Goal: Information Seeking & Learning: Learn about a topic

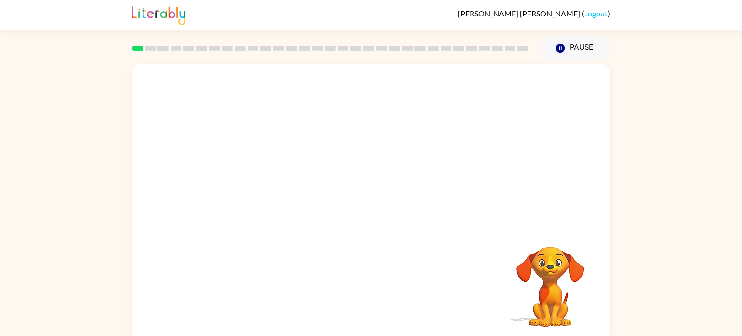
click at [274, 184] on video "Your browser must support playing .mp4 files to use Literably. Please try using…" at bounding box center [371, 145] width 478 height 162
click at [258, 181] on video "Your browser must support playing .mp4 files to use Literably. Please try using…" at bounding box center [371, 145] width 478 height 162
click at [263, 184] on video "Your browser must support playing .mp4 files to use Literably. Please try using…" at bounding box center [371, 145] width 478 height 162
click at [369, 205] on icon "button" at bounding box center [371, 206] width 17 height 17
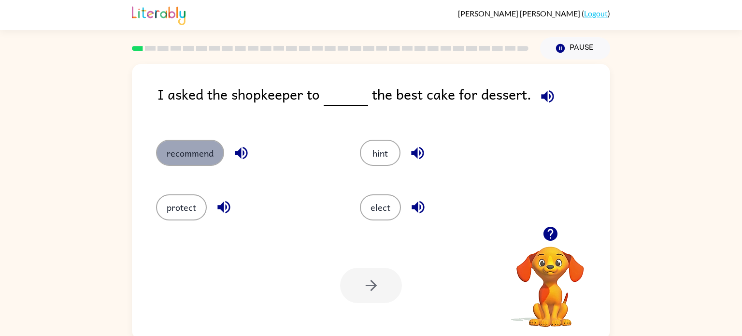
click at [178, 153] on button "recommend" at bounding box center [190, 153] width 68 height 26
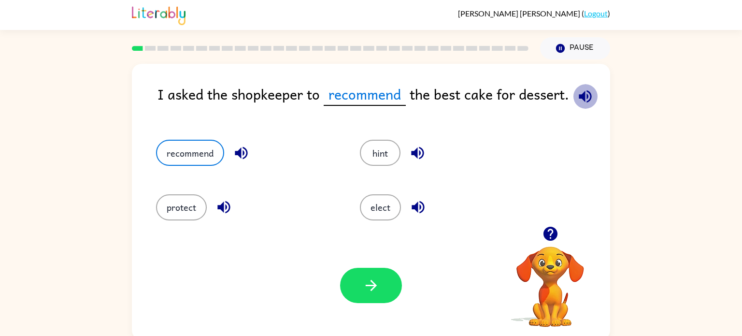
click at [585, 98] on icon "button" at bounding box center [584, 96] width 13 height 13
click at [366, 281] on icon "button" at bounding box center [371, 285] width 17 height 17
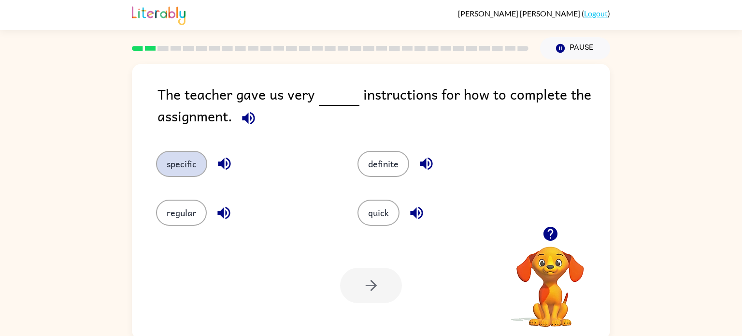
click at [176, 161] on button "specific" at bounding box center [181, 164] width 51 height 26
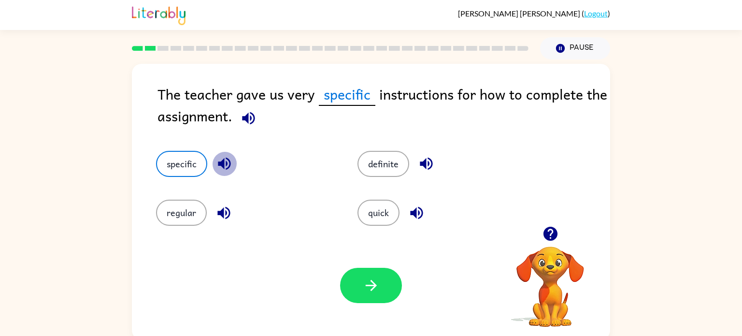
click at [217, 162] on icon "button" at bounding box center [224, 163] width 17 height 17
click at [357, 294] on button "button" at bounding box center [371, 284] width 62 height 35
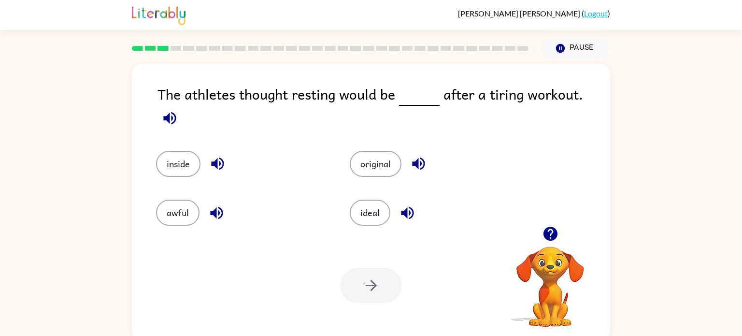
click at [414, 157] on icon "button" at bounding box center [418, 163] width 13 height 13
click at [406, 206] on icon "button" at bounding box center [407, 212] width 13 height 13
click at [210, 211] on icon "button" at bounding box center [216, 212] width 17 height 17
click at [218, 155] on icon "button" at bounding box center [217, 163] width 17 height 17
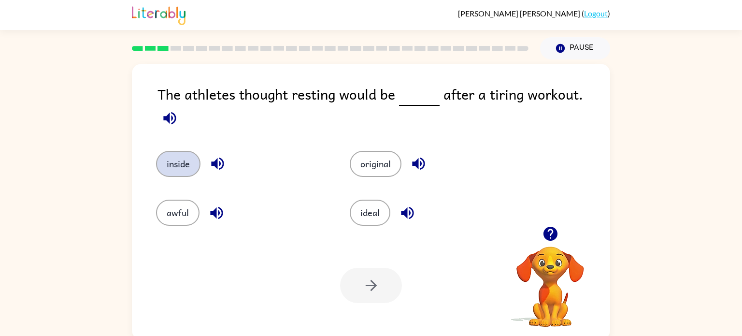
click at [180, 151] on button "inside" at bounding box center [178, 164] width 44 height 26
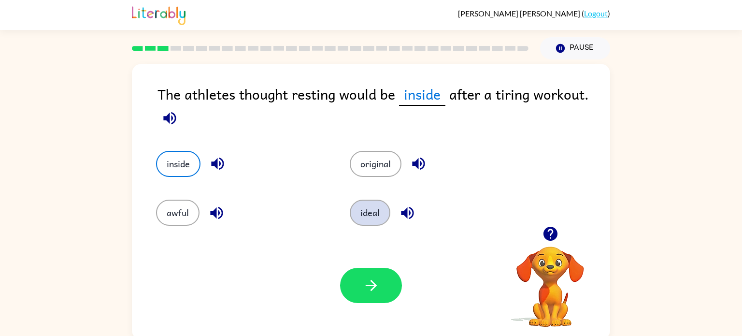
click at [378, 212] on button "ideal" at bounding box center [370, 212] width 41 height 26
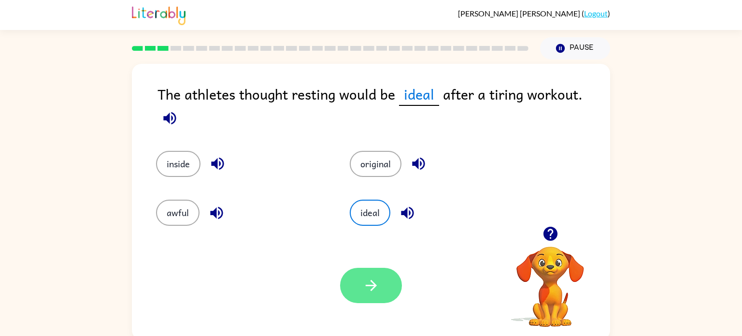
click at [377, 298] on button "button" at bounding box center [371, 284] width 62 height 35
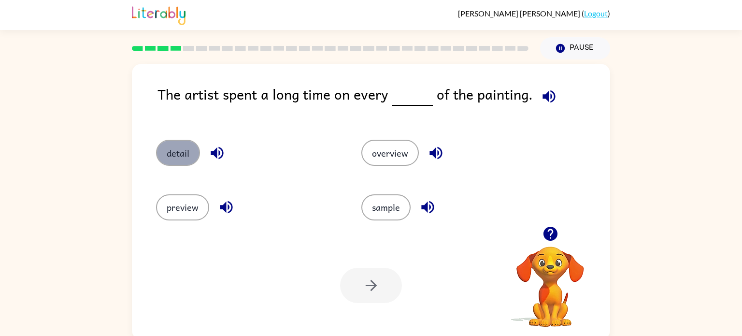
click at [179, 150] on button "detail" at bounding box center [178, 153] width 44 height 26
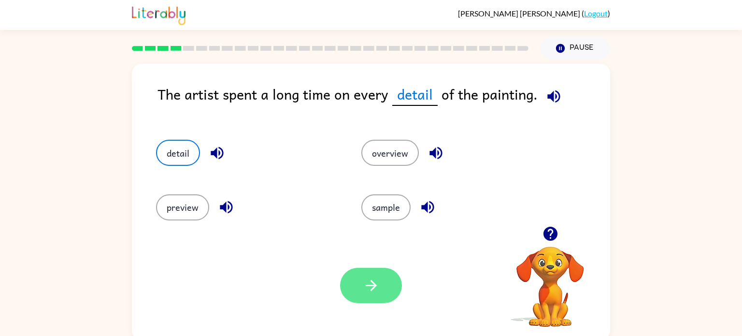
click at [391, 279] on button "button" at bounding box center [371, 284] width 62 height 35
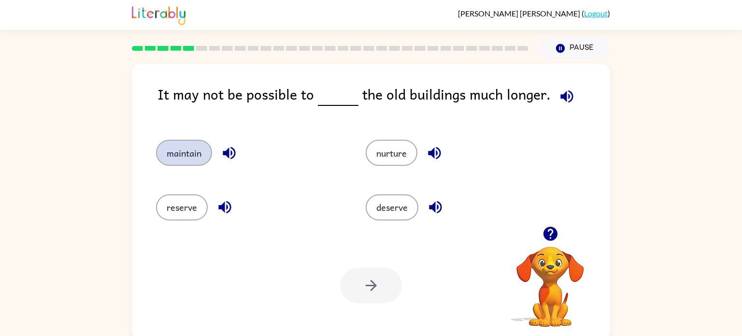
click at [186, 150] on button "maintain" at bounding box center [184, 153] width 56 height 26
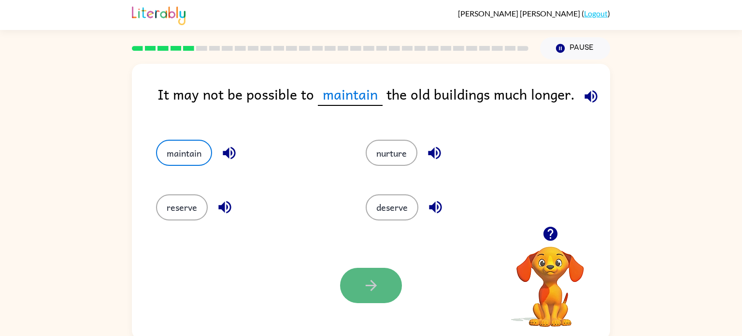
click at [389, 277] on button "button" at bounding box center [371, 284] width 62 height 35
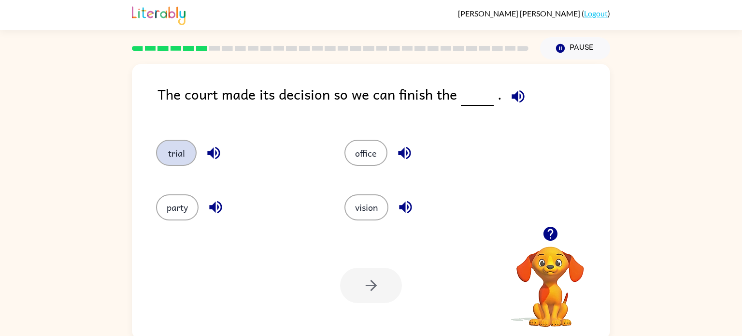
click at [176, 148] on button "trial" at bounding box center [176, 153] width 41 height 26
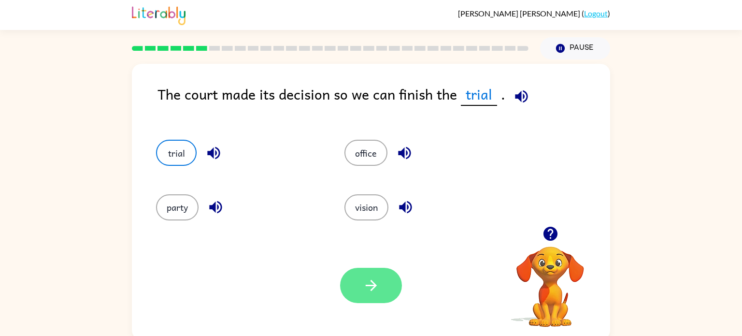
click at [370, 285] on icon "button" at bounding box center [370, 285] width 11 height 11
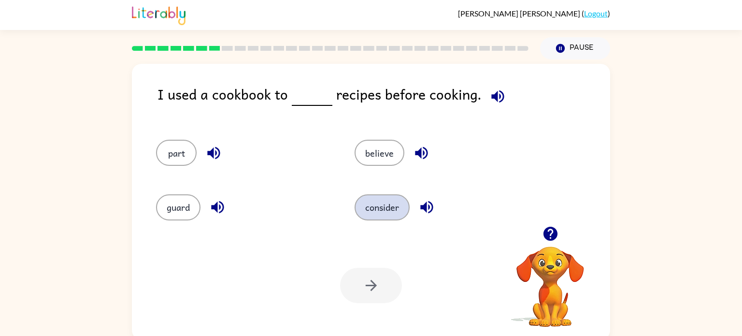
click at [378, 201] on button "consider" at bounding box center [381, 207] width 55 height 26
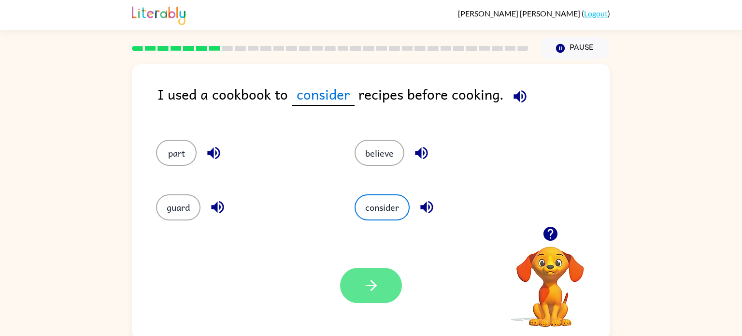
click at [373, 292] on icon "button" at bounding box center [371, 285] width 17 height 17
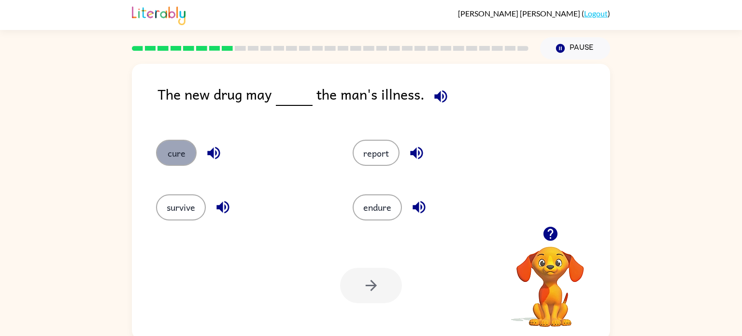
click at [165, 153] on button "cure" at bounding box center [176, 153] width 41 height 26
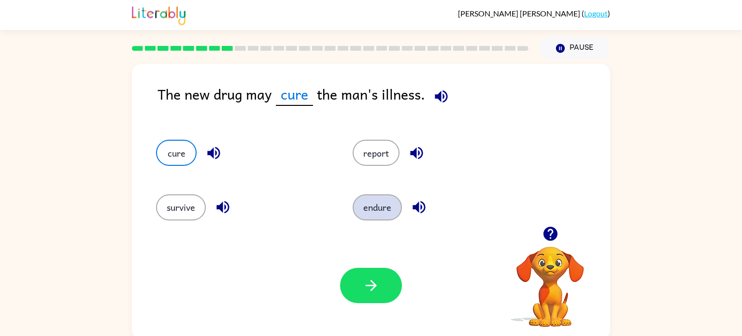
click at [371, 202] on button "endure" at bounding box center [376, 207] width 49 height 26
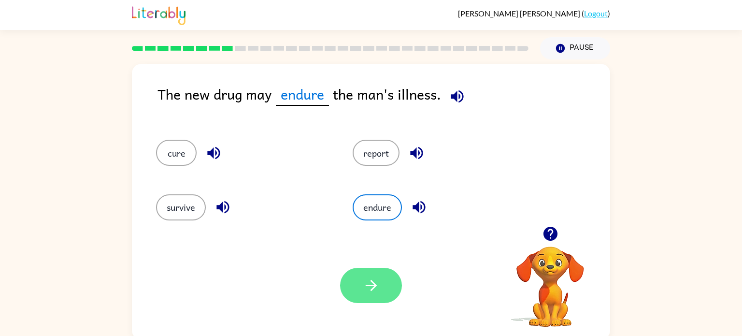
click at [384, 291] on button "button" at bounding box center [371, 284] width 62 height 35
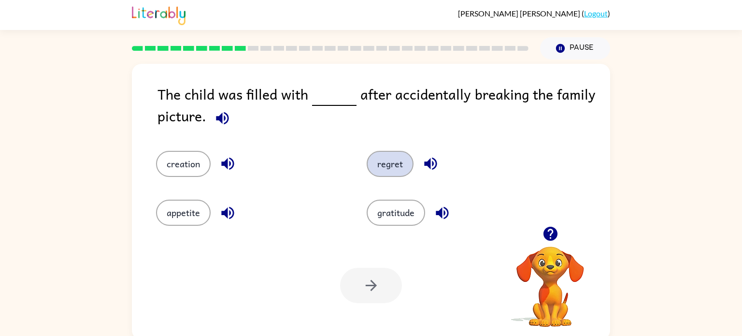
click at [393, 170] on button "regret" at bounding box center [389, 164] width 47 height 26
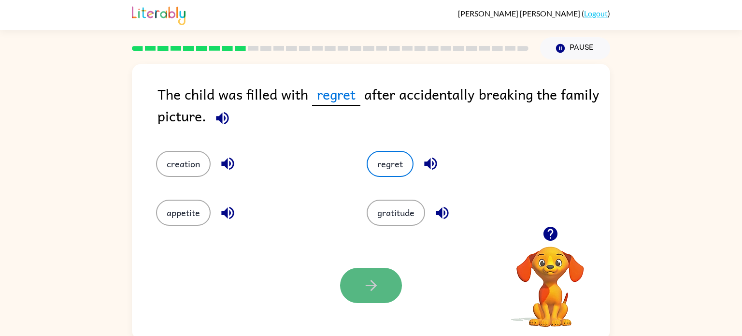
click at [372, 271] on button "button" at bounding box center [371, 284] width 62 height 35
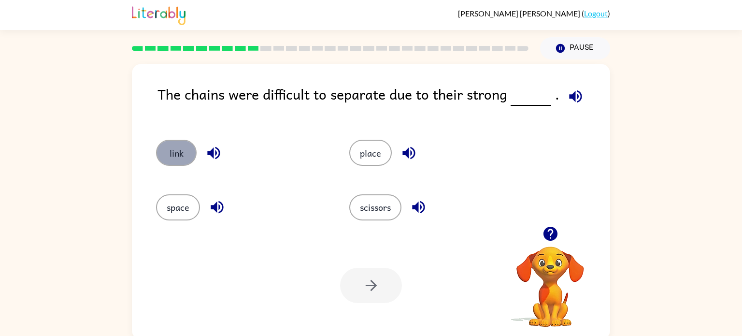
click at [179, 152] on button "link" at bounding box center [176, 153] width 41 height 26
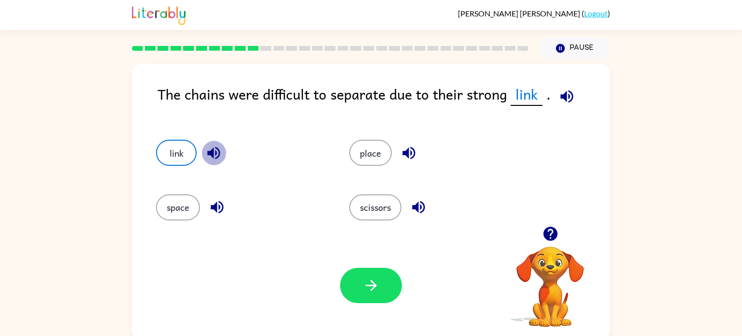
click at [210, 155] on icon "button" at bounding box center [213, 153] width 13 height 13
click at [370, 294] on button "button" at bounding box center [371, 284] width 62 height 35
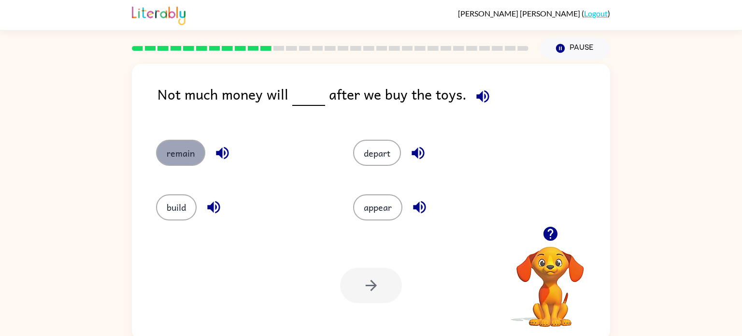
click at [189, 153] on button "remain" at bounding box center [180, 153] width 49 height 26
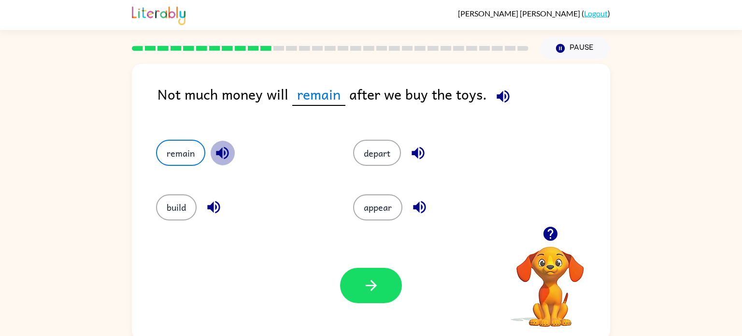
click at [224, 155] on icon "button" at bounding box center [222, 153] width 13 height 13
click at [361, 288] on button "button" at bounding box center [371, 284] width 62 height 35
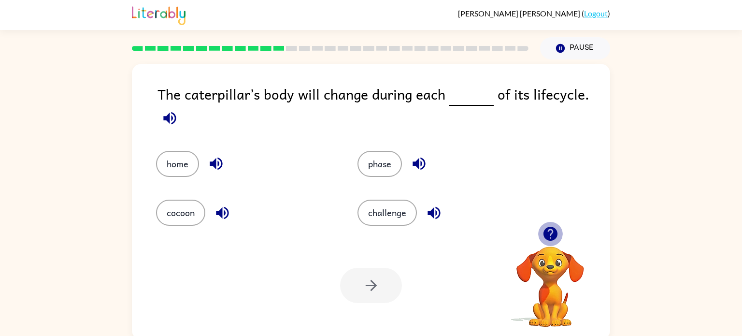
click at [552, 228] on icon "button" at bounding box center [550, 233] width 14 height 14
click at [551, 228] on icon "button" at bounding box center [550, 233] width 14 height 14
click at [168, 117] on icon "button" at bounding box center [169, 118] width 13 height 13
click at [164, 118] on icon "button" at bounding box center [169, 118] width 13 height 13
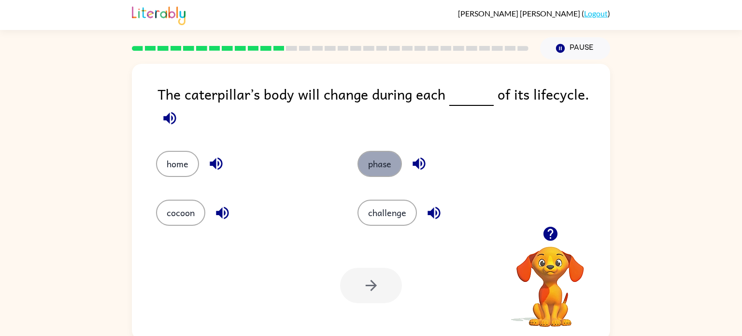
click at [372, 161] on button "phase" at bounding box center [379, 164] width 44 height 26
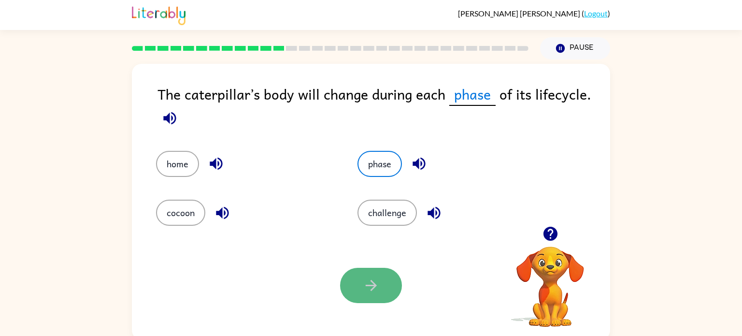
click at [364, 296] on button "button" at bounding box center [371, 284] width 62 height 35
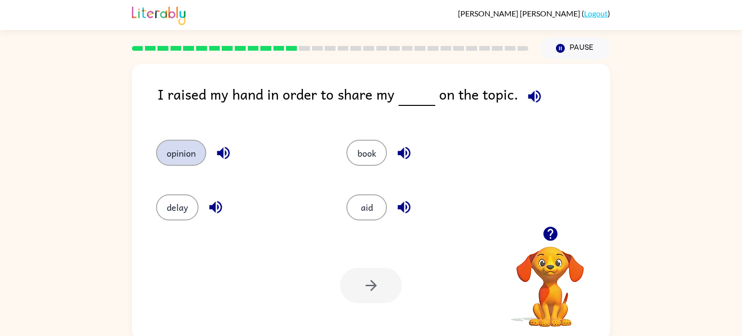
click at [183, 155] on button "opinion" at bounding box center [181, 153] width 50 height 26
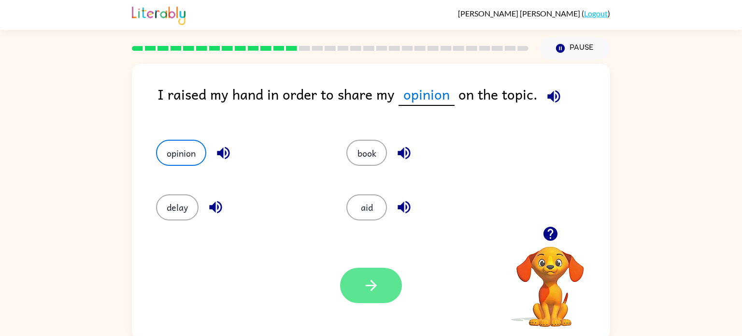
click at [353, 270] on button "button" at bounding box center [371, 284] width 62 height 35
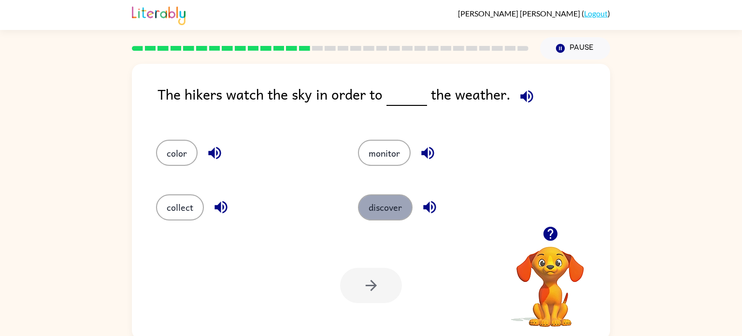
click at [374, 212] on button "discover" at bounding box center [385, 207] width 55 height 26
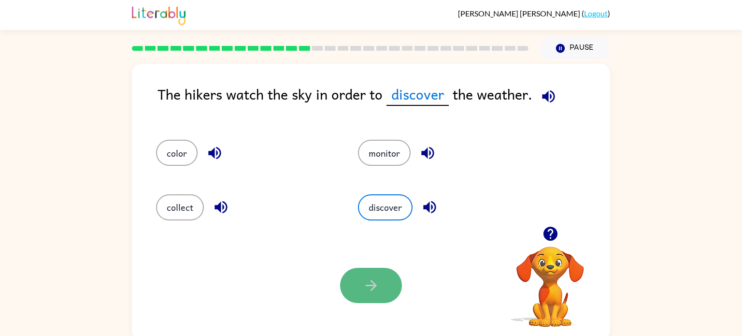
click at [353, 279] on button "button" at bounding box center [371, 284] width 62 height 35
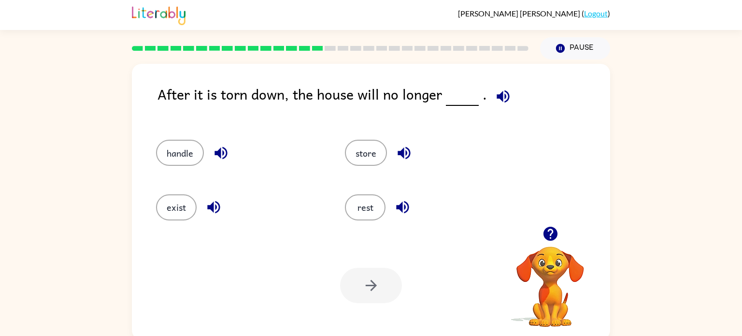
click at [197, 212] on div "exist" at bounding box center [239, 207] width 167 height 26
click at [164, 204] on button "exist" at bounding box center [176, 207] width 41 height 26
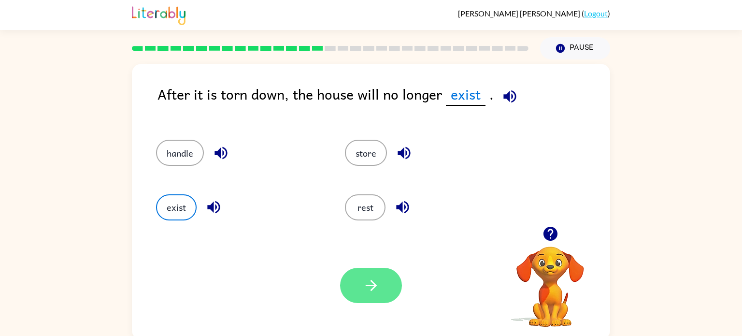
click at [375, 280] on icon "button" at bounding box center [371, 285] width 17 height 17
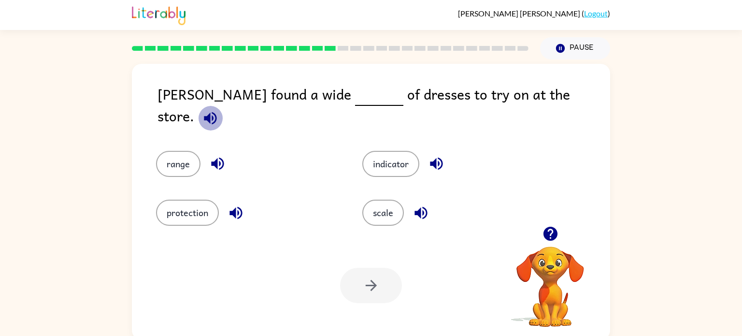
click at [216, 112] on icon "button" at bounding box center [210, 118] width 13 height 13
click at [549, 230] on icon "button" at bounding box center [550, 233] width 14 height 14
click at [549, 230] on icon "button" at bounding box center [550, 233] width 17 height 17
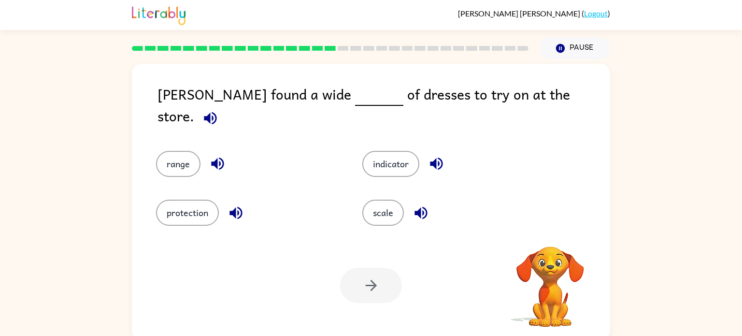
click at [549, 230] on div "[PERSON_NAME] found a wide of dresses to try on at the store. range indicator p…" at bounding box center [371, 202] width 478 height 276
click at [549, 230] on icon "button" at bounding box center [550, 233] width 17 height 17
click at [549, 230] on div "[PERSON_NAME] found a wide of dresses to try on at the store. range indicator p…" at bounding box center [371, 202] width 478 height 276
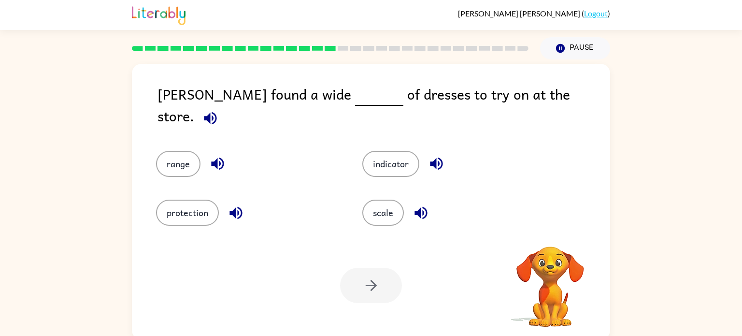
click at [549, 230] on div "[PERSON_NAME] found a wide of dresses to try on at the store. range indicator p…" at bounding box center [371, 202] width 478 height 276
click at [549, 230] on icon "button" at bounding box center [550, 233] width 17 height 17
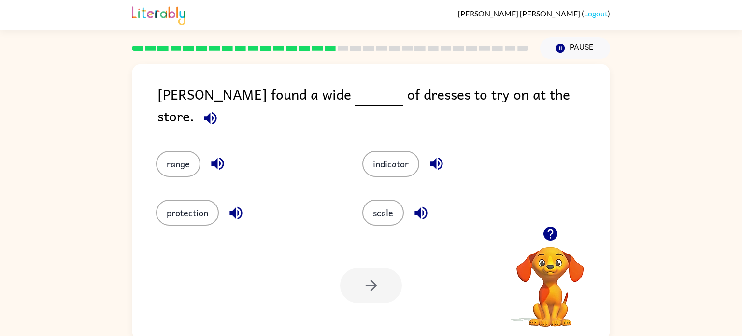
click at [549, 230] on icon "button" at bounding box center [550, 233] width 17 height 17
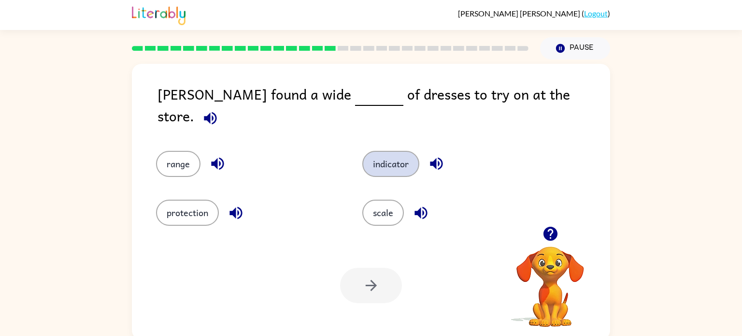
click at [384, 154] on button "indicator" at bounding box center [390, 164] width 57 height 26
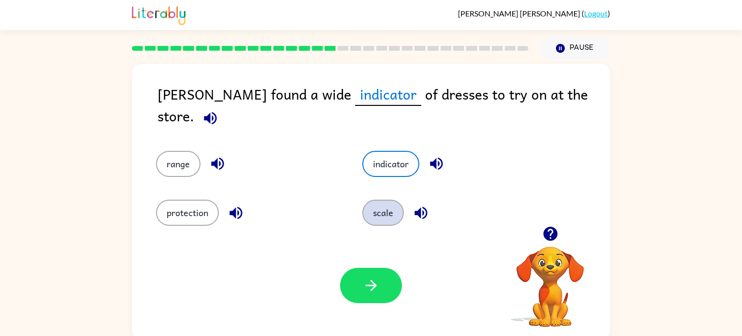
click at [383, 215] on button "scale" at bounding box center [383, 212] width 42 height 26
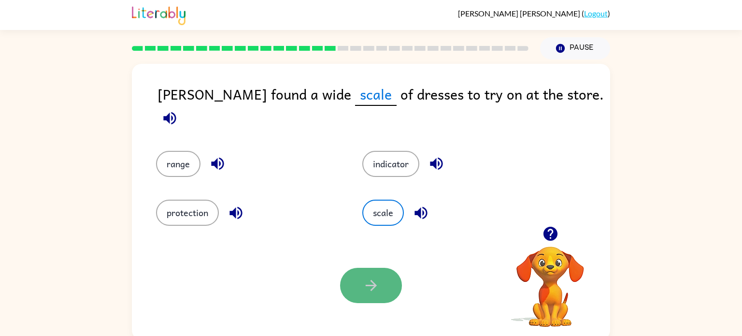
click at [378, 280] on icon "button" at bounding box center [371, 285] width 17 height 17
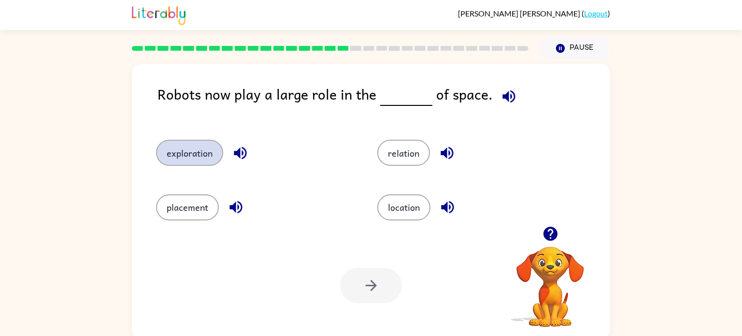
click at [181, 154] on button "exploration" at bounding box center [189, 153] width 67 height 26
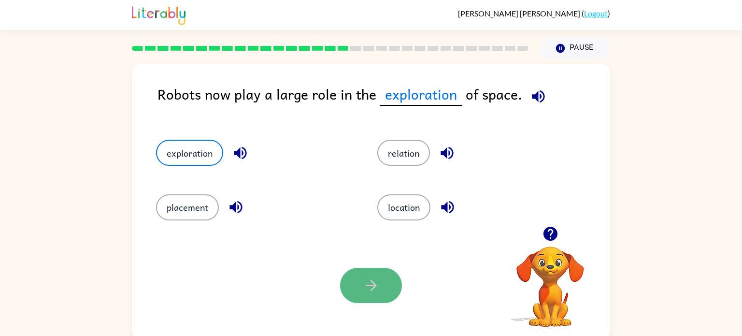
click at [371, 289] on icon "button" at bounding box center [371, 285] width 17 height 17
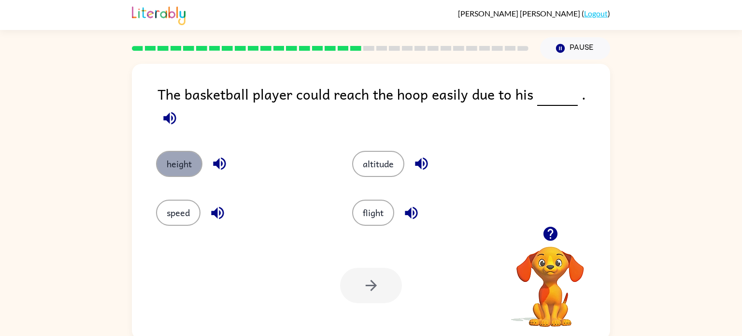
click at [178, 157] on button "height" at bounding box center [179, 164] width 46 height 26
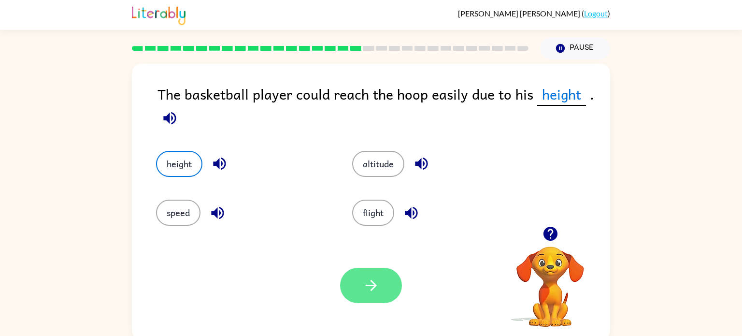
click at [368, 268] on button "button" at bounding box center [371, 284] width 62 height 35
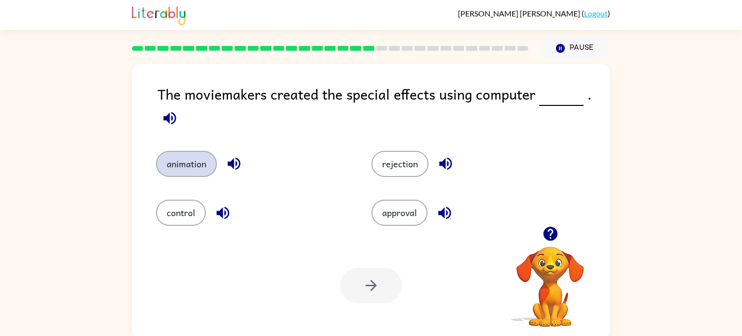
click at [192, 160] on button "animation" at bounding box center [186, 164] width 61 height 26
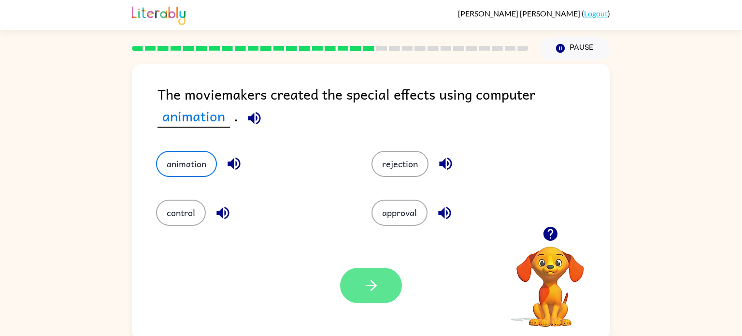
click at [385, 287] on button "button" at bounding box center [371, 284] width 62 height 35
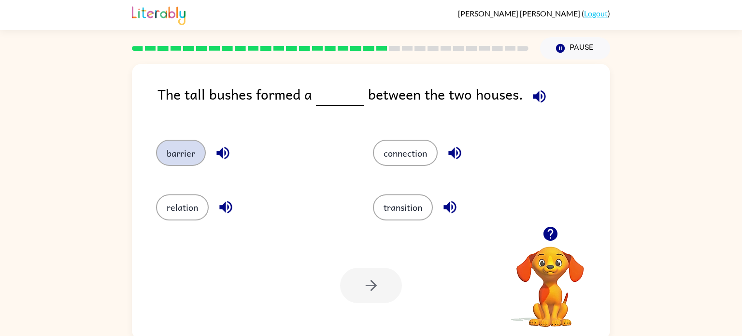
click at [172, 152] on button "barrier" at bounding box center [181, 153] width 50 height 26
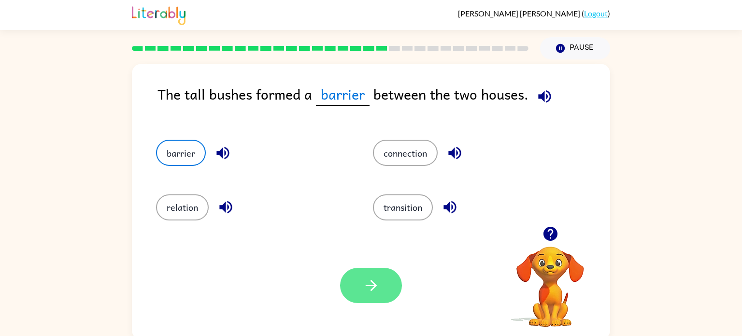
click at [372, 287] on icon "button" at bounding box center [370, 285] width 11 height 11
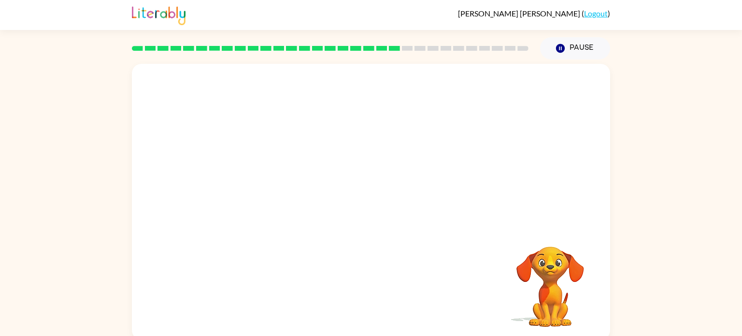
click at [281, 194] on video "Your browser must support playing .mp4 files to use Literably. Please try using…" at bounding box center [371, 145] width 478 height 162
click at [283, 188] on video "Your browser must support playing .mp4 files to use Literably. Please try using…" at bounding box center [371, 145] width 478 height 162
click at [370, 205] on icon "button" at bounding box center [371, 206] width 17 height 17
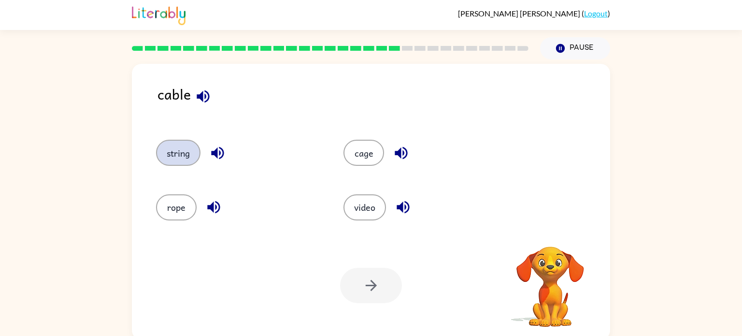
click at [177, 150] on button "string" at bounding box center [178, 153] width 44 height 26
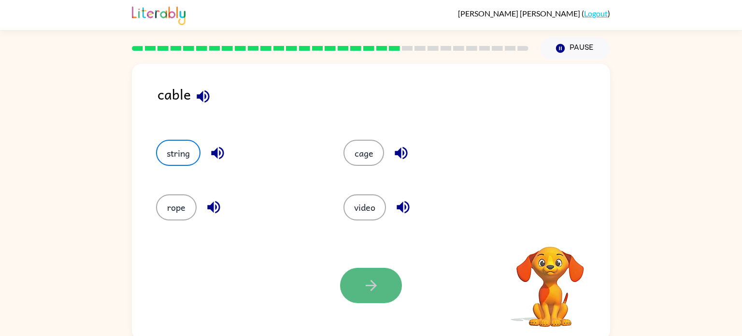
click at [373, 285] on icon "button" at bounding box center [370, 285] width 11 height 11
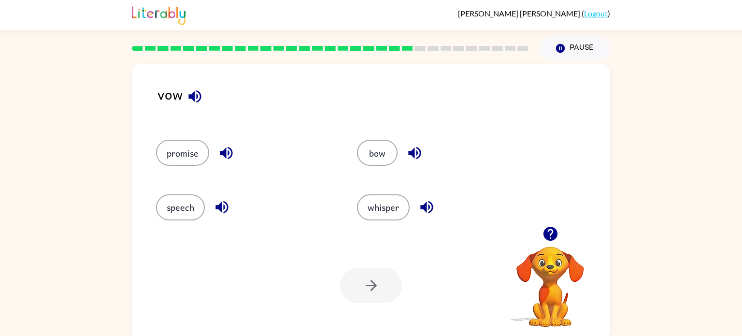
click at [194, 98] on icon "button" at bounding box center [194, 96] width 13 height 13
click at [548, 238] on icon "button" at bounding box center [550, 233] width 14 height 14
click at [548, 236] on icon "button" at bounding box center [550, 233] width 14 height 14
click at [549, 235] on icon "button" at bounding box center [550, 233] width 17 height 17
click at [549, 235] on video "Your browser must support playing .mp4 files to use Literably. Please try using…" at bounding box center [550, 279] width 97 height 97
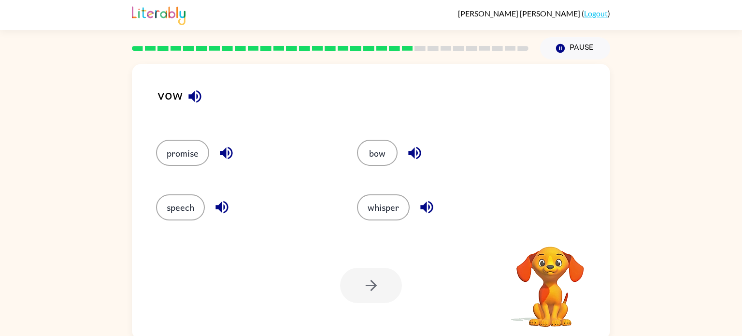
click at [549, 235] on video "Your browser must support playing .mp4 files to use Literably. Please try using…" at bounding box center [550, 279] width 97 height 97
click at [549, 235] on icon "button" at bounding box center [550, 233] width 17 height 17
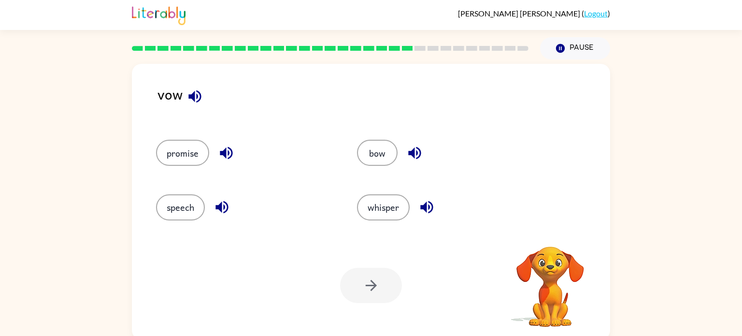
click at [549, 246] on div "Your browser must support playing .mp4 files to use Literably. Please try using…" at bounding box center [550, 287] width 97 height 82
click at [549, 235] on icon "button" at bounding box center [550, 233] width 17 height 17
click at [550, 235] on icon "button" at bounding box center [550, 233] width 17 height 17
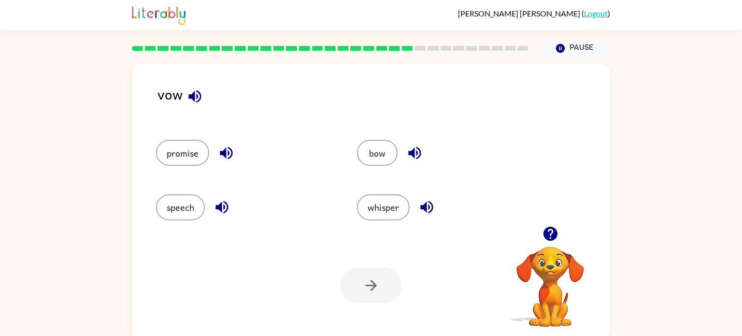
click at [548, 236] on icon "button" at bounding box center [550, 233] width 14 height 14
click at [376, 153] on button "bow" at bounding box center [377, 153] width 41 height 26
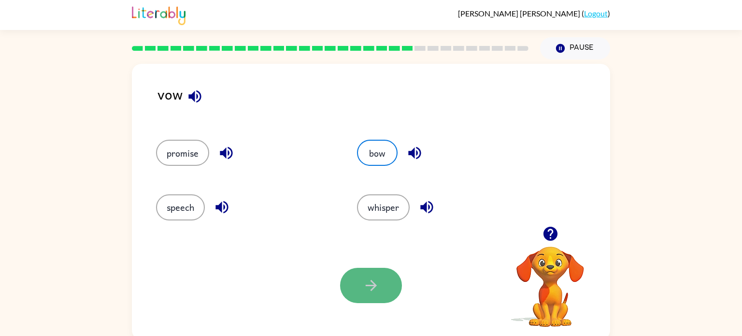
click at [365, 291] on icon "button" at bounding box center [371, 285] width 17 height 17
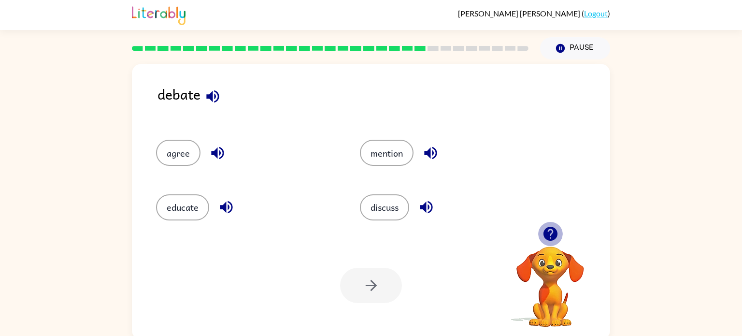
click at [548, 228] on icon "button" at bounding box center [550, 233] width 14 height 14
click at [387, 206] on button "discuss" at bounding box center [384, 207] width 49 height 26
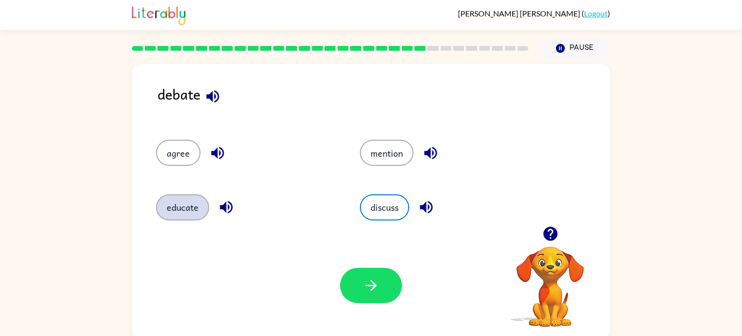
click at [183, 211] on button "educate" at bounding box center [182, 207] width 53 height 26
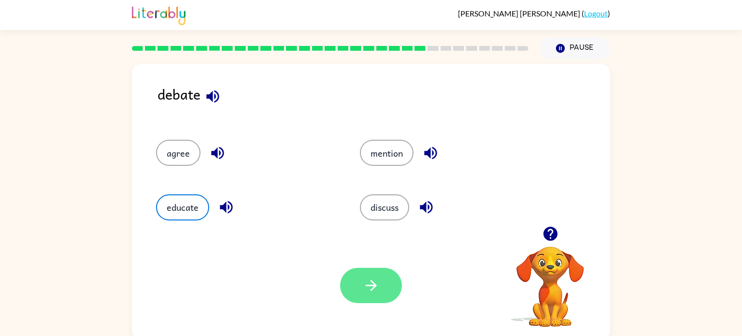
click at [372, 287] on icon "button" at bounding box center [371, 285] width 17 height 17
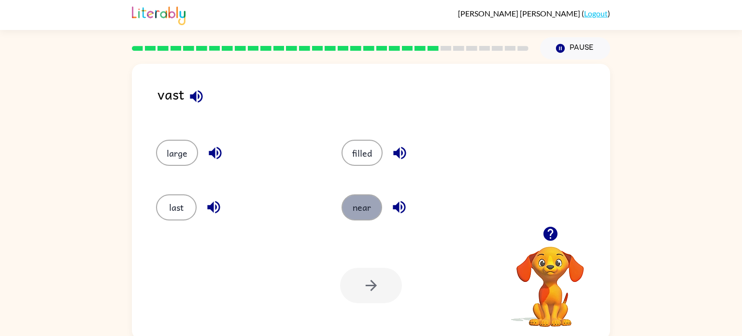
click at [365, 211] on button "near" at bounding box center [361, 207] width 41 height 26
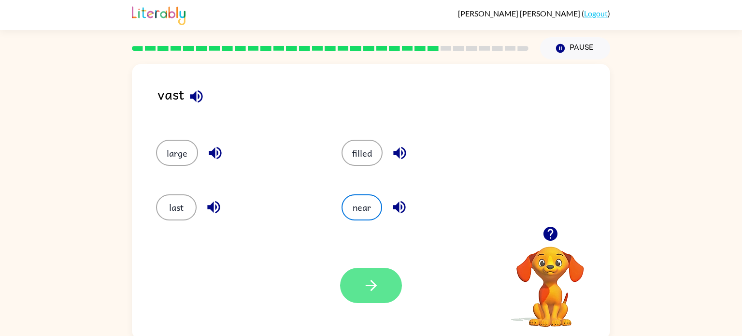
click at [364, 291] on icon "button" at bounding box center [371, 285] width 17 height 17
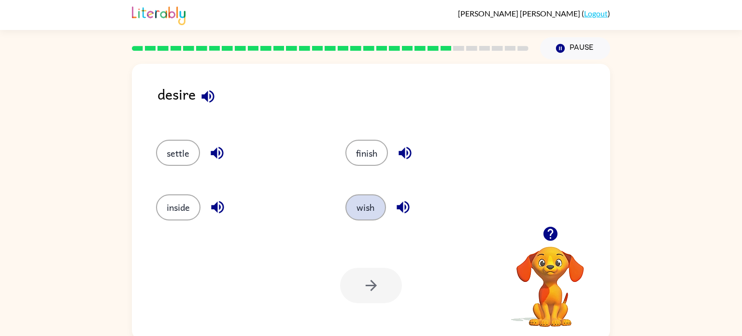
click at [365, 198] on button "wish" at bounding box center [365, 207] width 41 height 26
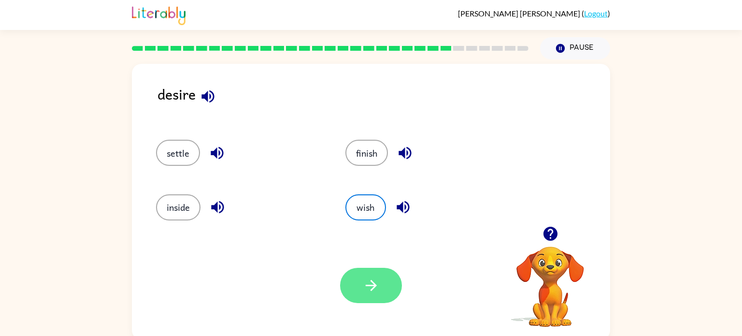
click at [376, 283] on icon "button" at bounding box center [371, 285] width 17 height 17
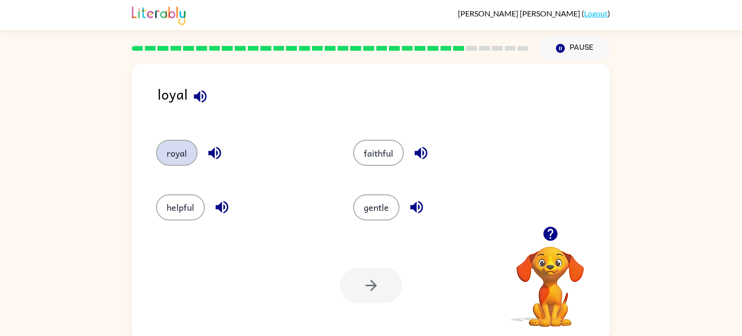
click at [169, 149] on button "royal" at bounding box center [177, 153] width 42 height 26
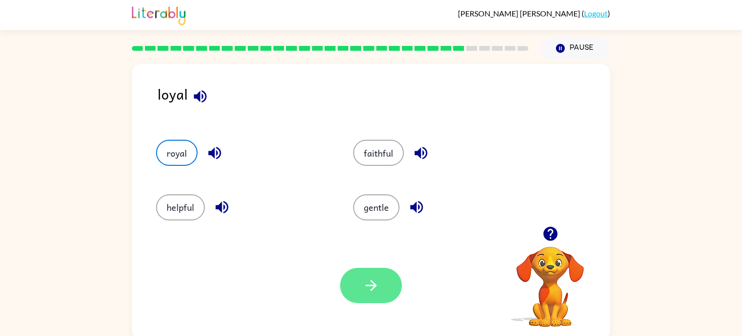
click at [380, 289] on button "button" at bounding box center [371, 284] width 62 height 35
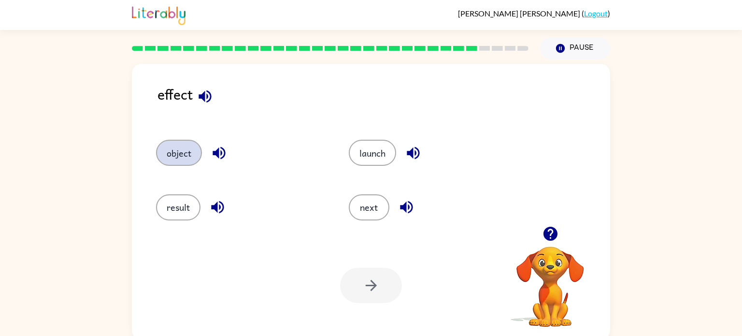
click at [168, 154] on button "object" at bounding box center [179, 153] width 46 height 26
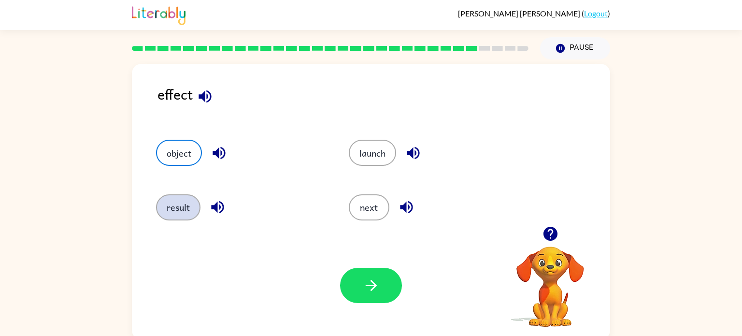
click at [179, 203] on button "result" at bounding box center [178, 207] width 44 height 26
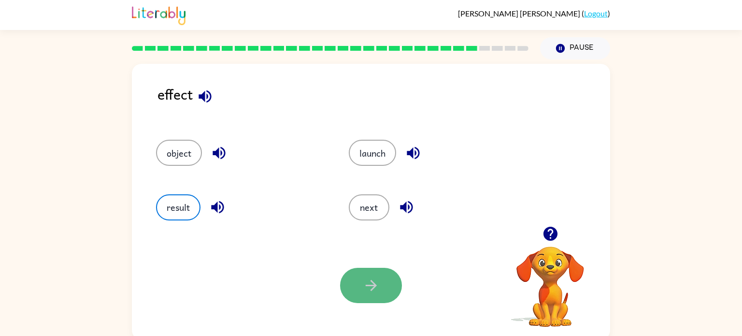
click at [388, 281] on button "button" at bounding box center [371, 284] width 62 height 35
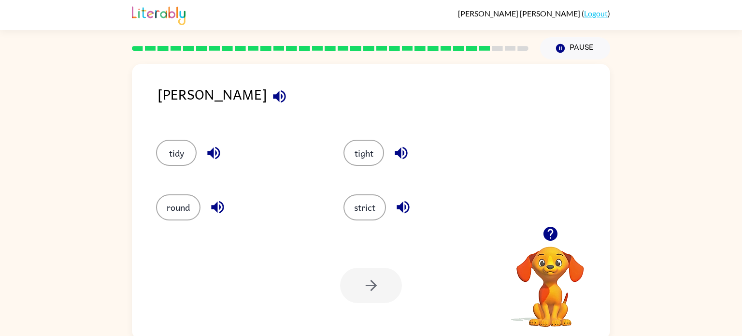
click at [548, 232] on icon "button" at bounding box center [550, 233] width 14 height 14
click at [548, 232] on video "Your browser must support playing .mp4 files to use Literably. Please try using…" at bounding box center [550, 279] width 97 height 97
click at [548, 232] on icon "button" at bounding box center [550, 233] width 14 height 14
click at [548, 232] on video "Your browser must support playing .mp4 files to use Literably. Please try using…" at bounding box center [550, 279] width 97 height 97
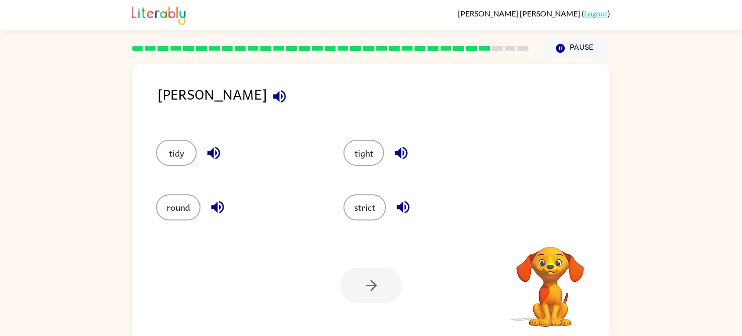
click at [548, 232] on video "Your browser must support playing .mp4 files to use Literably. Please try using…" at bounding box center [550, 279] width 97 height 97
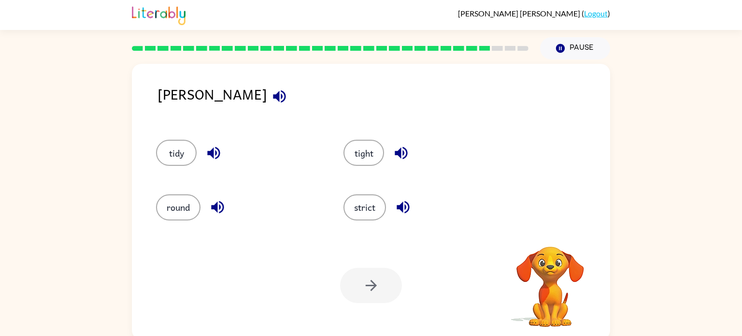
click at [548, 232] on video "Your browser must support playing .mp4 files to use Literably. Please try using…" at bounding box center [550, 279] width 97 height 97
click at [548, 232] on icon "button" at bounding box center [550, 233] width 14 height 14
click at [548, 232] on video "Your browser must support playing .mp4 files to use Literably. Please try using…" at bounding box center [550, 279] width 97 height 97
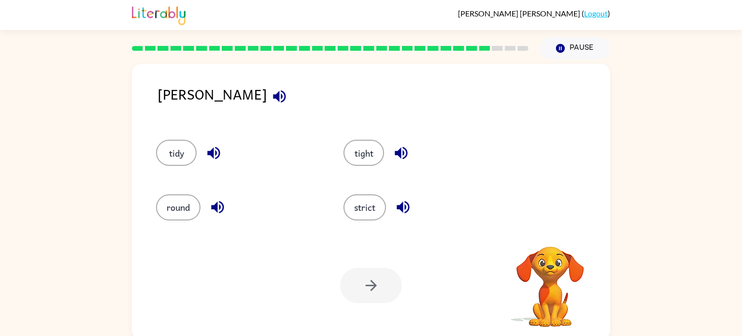
click at [548, 232] on video "Your browser must support playing .mp4 files to use Literably. Please try using…" at bounding box center [550, 279] width 97 height 97
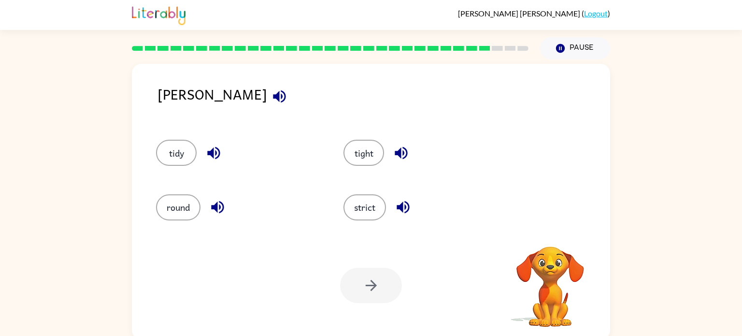
click at [548, 232] on video "Your browser must support playing .mp4 files to use Literably. Please try using…" at bounding box center [550, 279] width 97 height 97
click at [548, 232] on icon "button" at bounding box center [550, 233] width 14 height 14
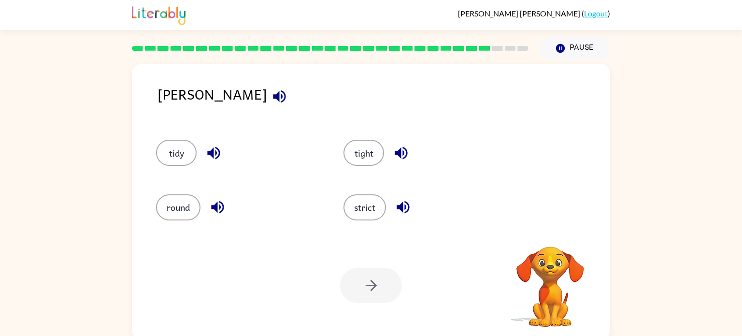
click at [548, 233] on video "Your browser must support playing .mp4 files to use Literably. Please try using…" at bounding box center [550, 279] width 97 height 97
click at [372, 211] on button "strict" at bounding box center [364, 207] width 42 height 26
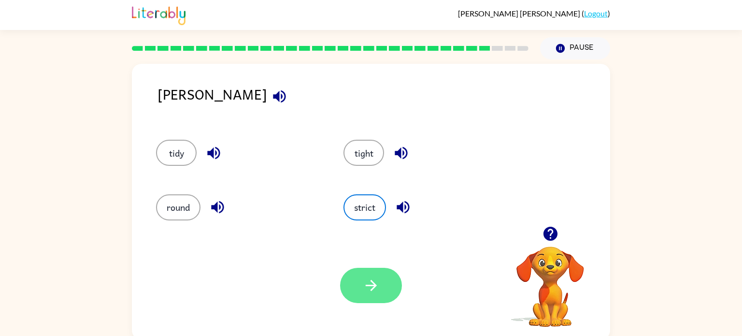
click at [369, 292] on icon "button" at bounding box center [371, 285] width 17 height 17
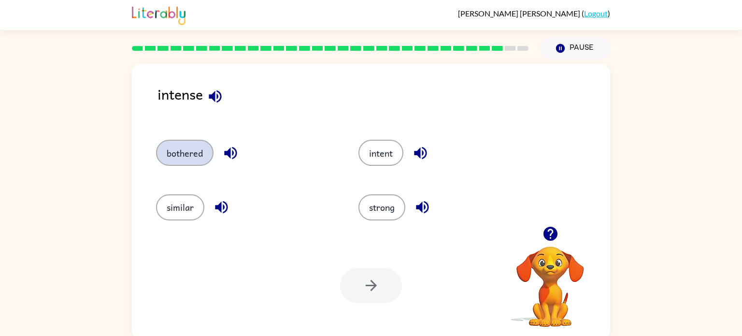
click at [170, 158] on button "bothered" at bounding box center [184, 153] width 57 height 26
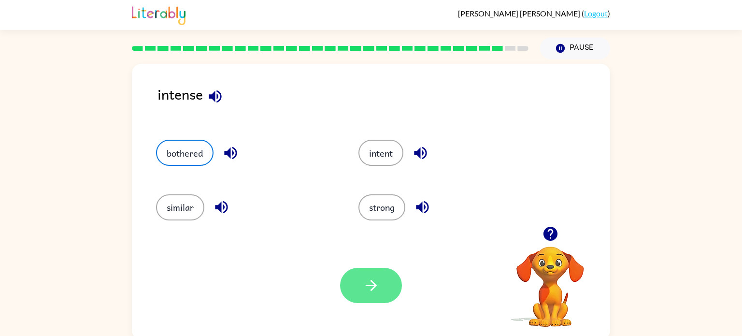
click at [367, 284] on icon "button" at bounding box center [371, 285] width 17 height 17
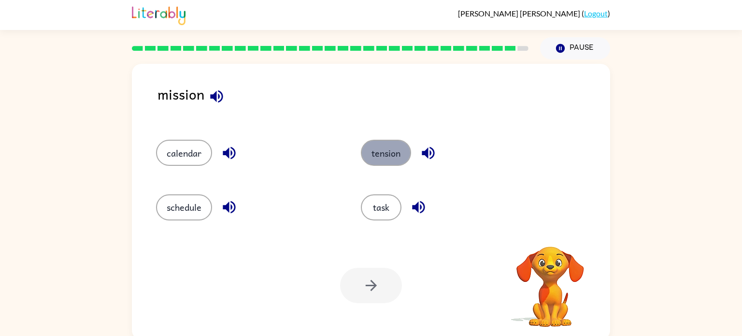
click at [378, 158] on button "tension" at bounding box center [386, 153] width 50 height 26
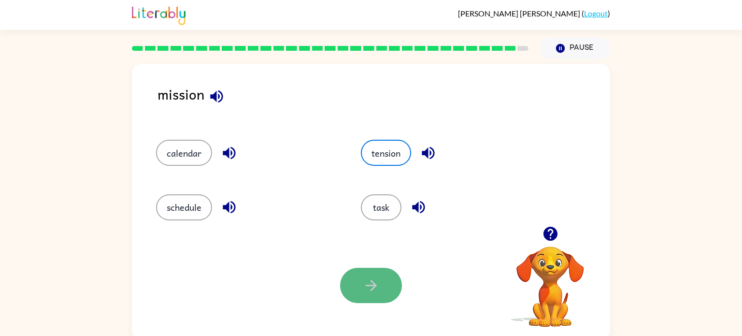
click at [373, 275] on button "button" at bounding box center [371, 284] width 62 height 35
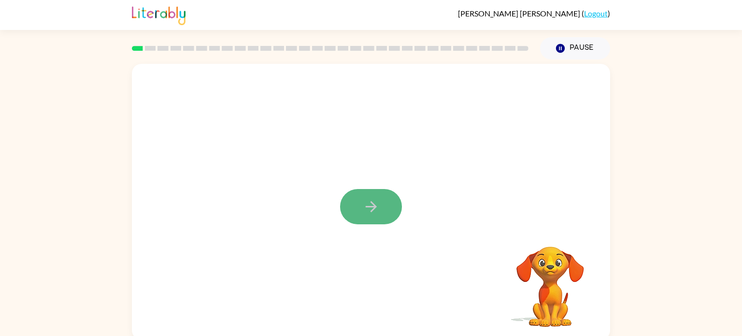
click at [371, 209] on icon "button" at bounding box center [371, 206] width 17 height 17
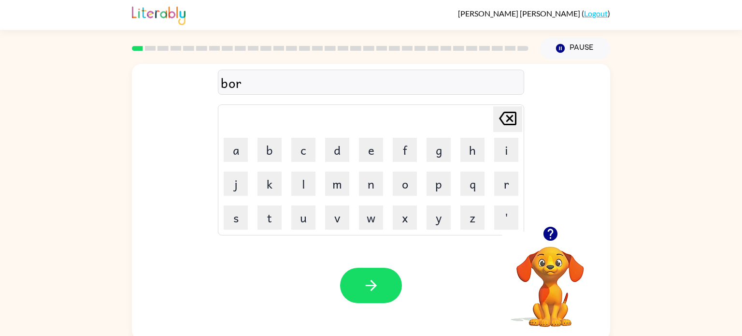
click at [254, 126] on td "Delete Delete last character input" at bounding box center [370, 119] width 303 height 27
click at [376, 276] on button "button" at bounding box center [371, 284] width 62 height 35
click at [383, 284] on button "button" at bounding box center [371, 284] width 62 height 35
click at [378, 281] on icon "button" at bounding box center [371, 285] width 17 height 17
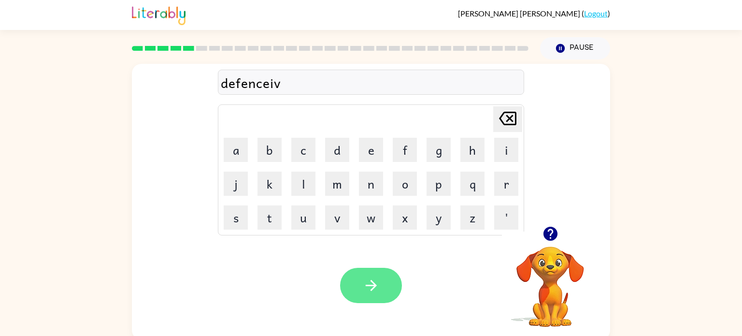
click at [376, 297] on button "button" at bounding box center [371, 284] width 62 height 35
click at [549, 235] on icon "button" at bounding box center [550, 233] width 14 height 14
click at [371, 280] on icon "button" at bounding box center [371, 285] width 17 height 17
click at [386, 299] on button "button" at bounding box center [371, 284] width 62 height 35
click at [382, 279] on button "button" at bounding box center [371, 284] width 62 height 35
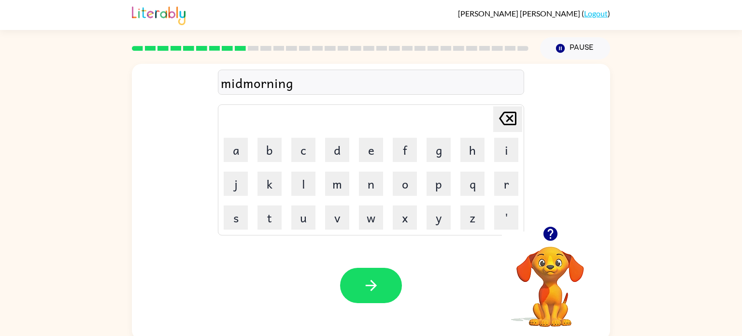
click at [382, 279] on button "button" at bounding box center [371, 284] width 62 height 35
click at [382, 279] on div at bounding box center [371, 284] width 62 height 35
click at [375, 282] on icon "button" at bounding box center [371, 285] width 17 height 17
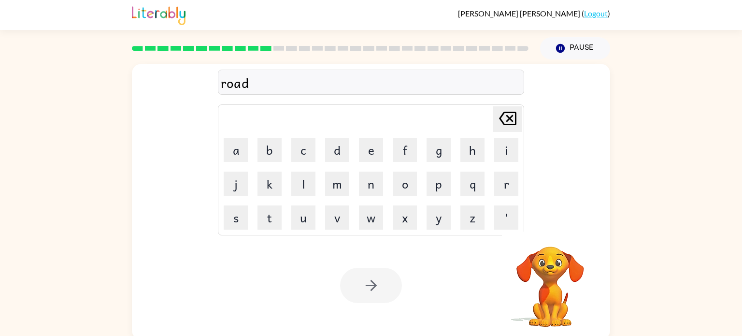
click at [377, 290] on div at bounding box center [371, 284] width 62 height 35
click at [379, 284] on button "button" at bounding box center [371, 284] width 62 height 35
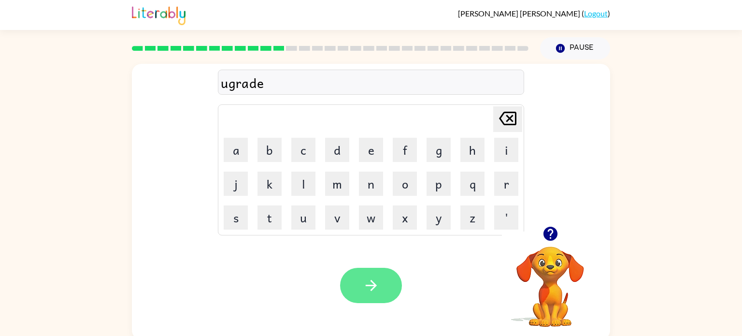
click at [387, 269] on button "button" at bounding box center [371, 284] width 62 height 35
click at [385, 294] on button "button" at bounding box center [371, 284] width 62 height 35
click at [373, 284] on icon "button" at bounding box center [371, 285] width 17 height 17
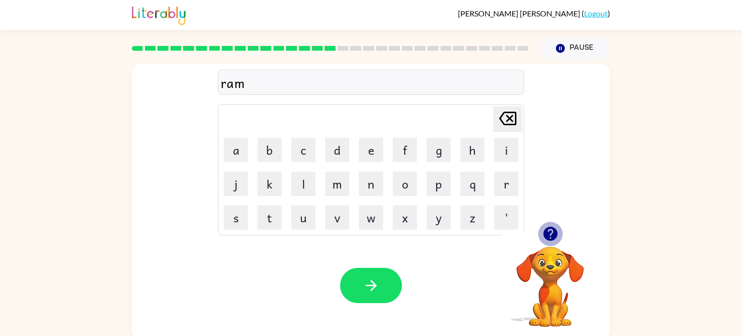
click at [553, 239] on icon "button" at bounding box center [550, 233] width 14 height 14
click at [359, 269] on button "button" at bounding box center [371, 284] width 62 height 35
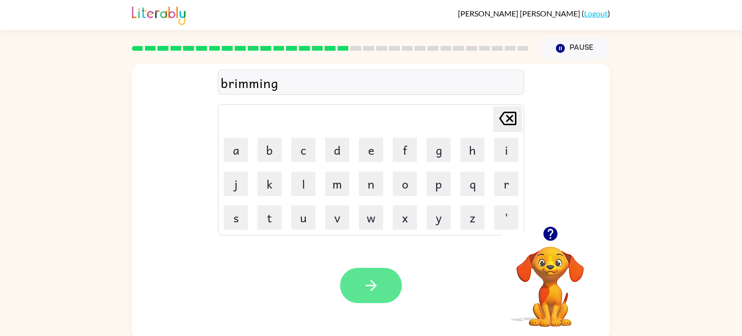
click at [371, 287] on icon "button" at bounding box center [371, 285] width 17 height 17
click at [386, 276] on button "button" at bounding box center [371, 284] width 62 height 35
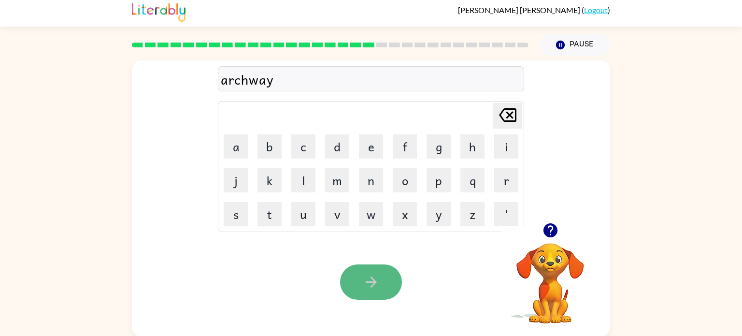
click at [378, 290] on icon "button" at bounding box center [371, 281] width 17 height 17
click at [378, 273] on icon "button" at bounding box center [371, 281] width 17 height 17
click at [381, 280] on button "button" at bounding box center [371, 281] width 62 height 35
click at [375, 280] on icon "button" at bounding box center [371, 281] width 17 height 17
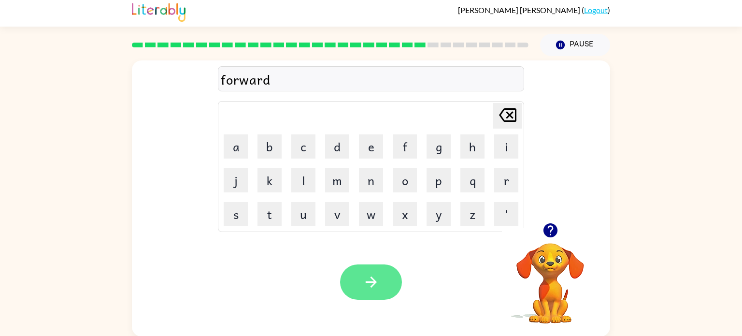
click at [380, 294] on button "button" at bounding box center [371, 281] width 62 height 35
click at [381, 271] on button "button" at bounding box center [371, 281] width 62 height 35
